Goal: Navigation & Orientation: Find specific page/section

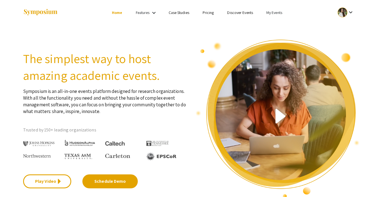
click at [243, 13] on link "Discover Events" at bounding box center [240, 12] width 26 height 5
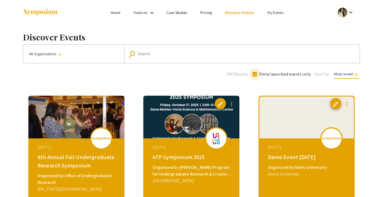
click at [255, 73] on span at bounding box center [255, 74] width 4 height 4
click at [255, 76] on input "Show launched events only" at bounding box center [255, 76] width 0 height 0
checkbox input "false"
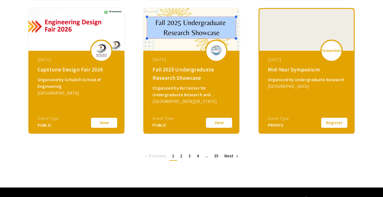
scroll to position [234, 0]
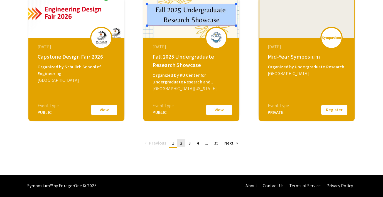
click at [183, 143] on link "page 2" at bounding box center [181, 143] width 8 height 8
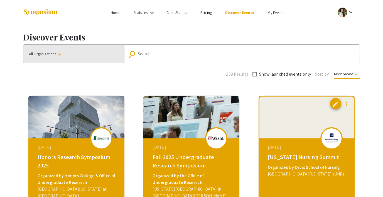
click at [58, 53] on mat-icon "keyboard_arrow_down" at bounding box center [59, 54] width 7 height 7
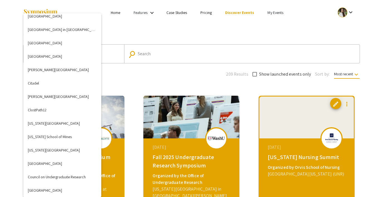
scroll to position [350, 0]
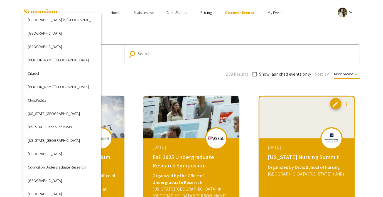
click at [150, 70] on div at bounding box center [191, 98] width 383 height 197
